Goal: Information Seeking & Learning: Learn about a topic

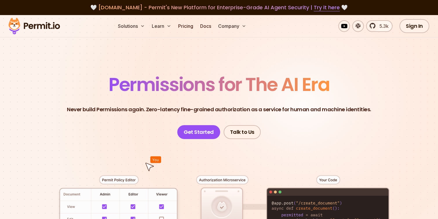
click at [192, 28] on link "Pricing" at bounding box center [186, 26] width 20 height 12
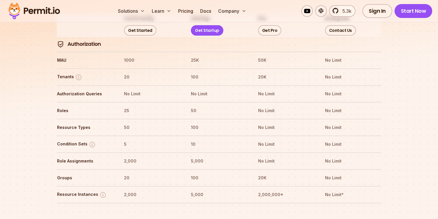
scroll to position [706, 0]
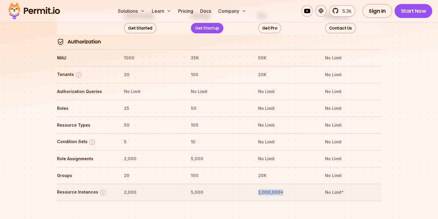
drag, startPoint x: 253, startPoint y: 176, endPoint x: 288, endPoint y: 177, distance: 34.8
click at [288, 184] on tr "Resource Instances 2,000 5,000 2,000,000* No Limit*" at bounding box center [219, 192] width 324 height 17
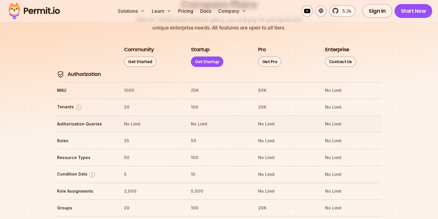
scroll to position [703, 0]
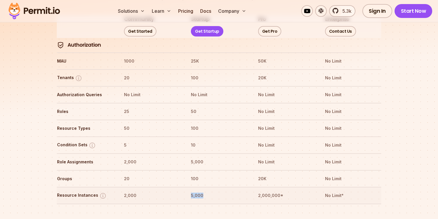
drag, startPoint x: 189, startPoint y: 177, endPoint x: 206, endPoint y: 177, distance: 16.5
click at [206, 187] on tr "Resource Instances 2,000 5,000 2,000,000* No Limit*" at bounding box center [219, 195] width 324 height 17
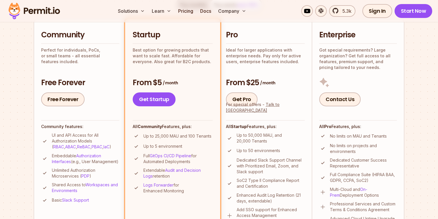
scroll to position [156, 0]
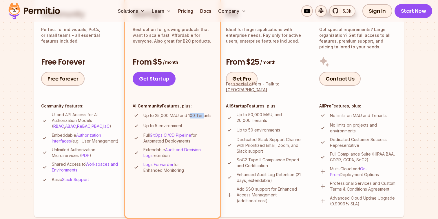
drag, startPoint x: 190, startPoint y: 115, endPoint x: 204, endPoint y: 115, distance: 13.9
click at [204, 115] on p "Up to 25,000 MAU and 100 Tenants" at bounding box center [177, 116] width 68 height 6
click at [208, 116] on p "Up to 25,000 MAU and 100 Tenants" at bounding box center [177, 116] width 68 height 6
drag, startPoint x: 212, startPoint y: 116, endPoint x: 188, endPoint y: 117, distance: 23.5
click at [188, 117] on li "Up to 25,000 MAU and 100 Tenants" at bounding box center [173, 115] width 80 height 7
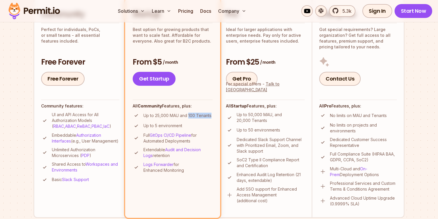
click at [188, 117] on p "Up to 25,000 MAU and 100 Tenants" at bounding box center [177, 116] width 68 height 6
drag, startPoint x: 142, startPoint y: 115, endPoint x: 181, endPoint y: 127, distance: 41.3
click at [181, 127] on ul "Up to 25,000 MAU and 100 Tenants Up to 5 environment Full GitOps CI/CD Pipeline…" at bounding box center [173, 142] width 80 height 61
click at [192, 123] on li "Up to 5 environment" at bounding box center [173, 125] width 80 height 7
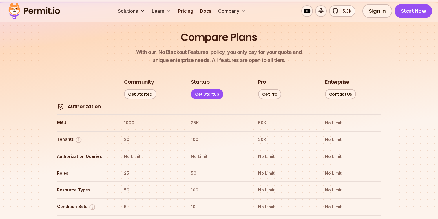
scroll to position [684, 0]
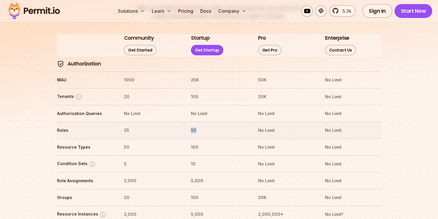
drag, startPoint x: 190, startPoint y: 114, endPoint x: 205, endPoint y: 114, distance: 15.4
click at [205, 122] on tr "Roles 25 50 No Limit No Limit" at bounding box center [219, 130] width 324 height 17
drag, startPoint x: 186, startPoint y: 144, endPoint x: 201, endPoint y: 144, distance: 15.1
click at [201, 155] on tr "Condition Sets 5 10 No Limit No Limit" at bounding box center [219, 163] width 324 height 17
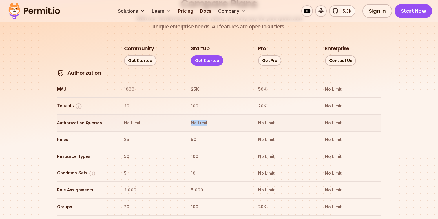
drag, startPoint x: 189, startPoint y: 103, endPoint x: 215, endPoint y: 104, distance: 26.1
click at [215, 114] on tr "Authorization Queries No Limit No Limit No Limit No Limit" at bounding box center [219, 122] width 324 height 17
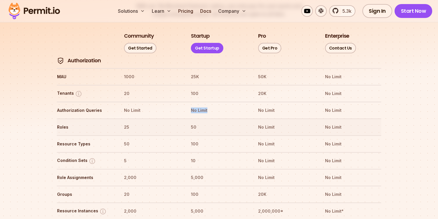
scroll to position [690, 0]
